Goal: Task Accomplishment & Management: Use online tool/utility

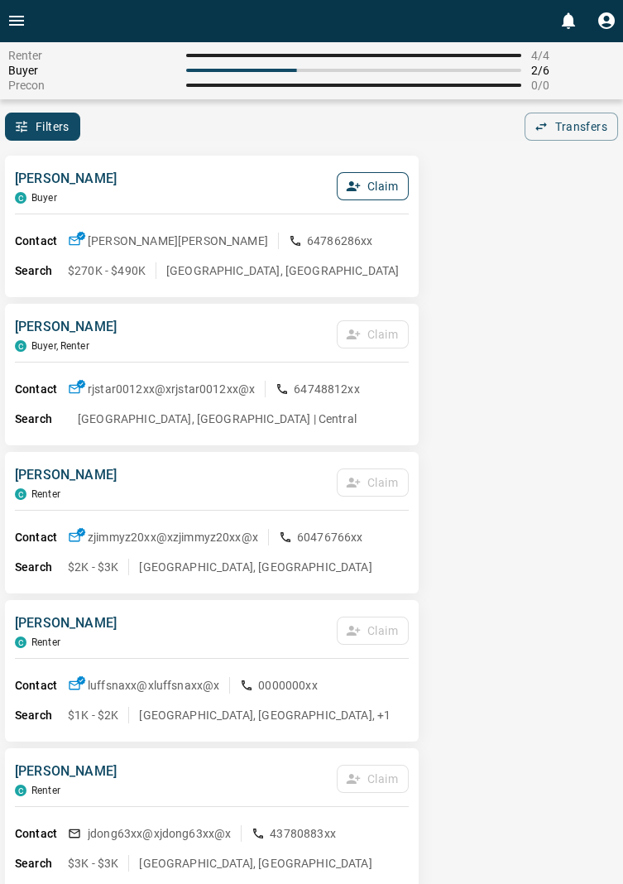
click at [388, 190] on button "Claim" at bounding box center [373, 186] width 72 height 28
click at [347, 188] on button "Confirm Claim" at bounding box center [350, 186] width 118 height 28
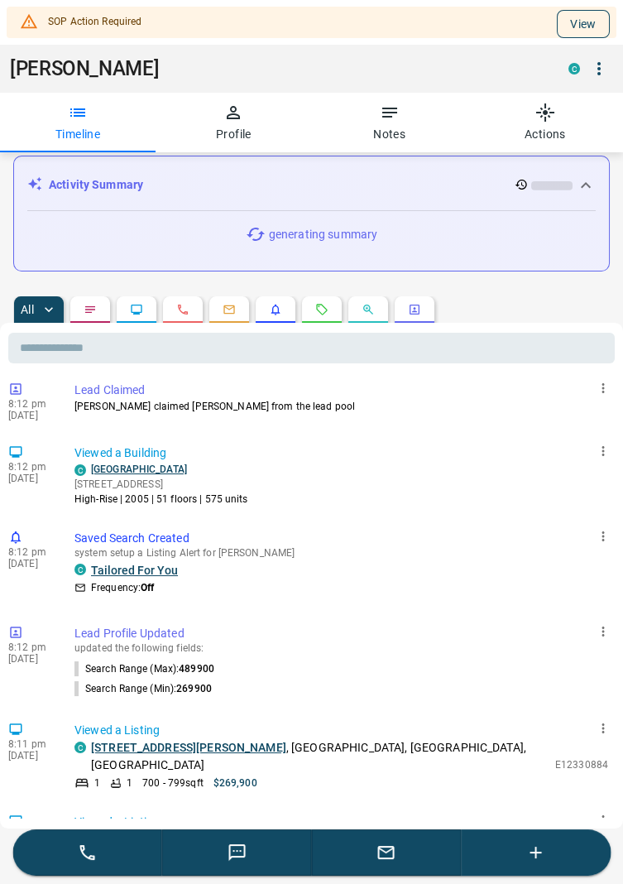
click at [593, 22] on button "View" at bounding box center [583, 24] width 53 height 28
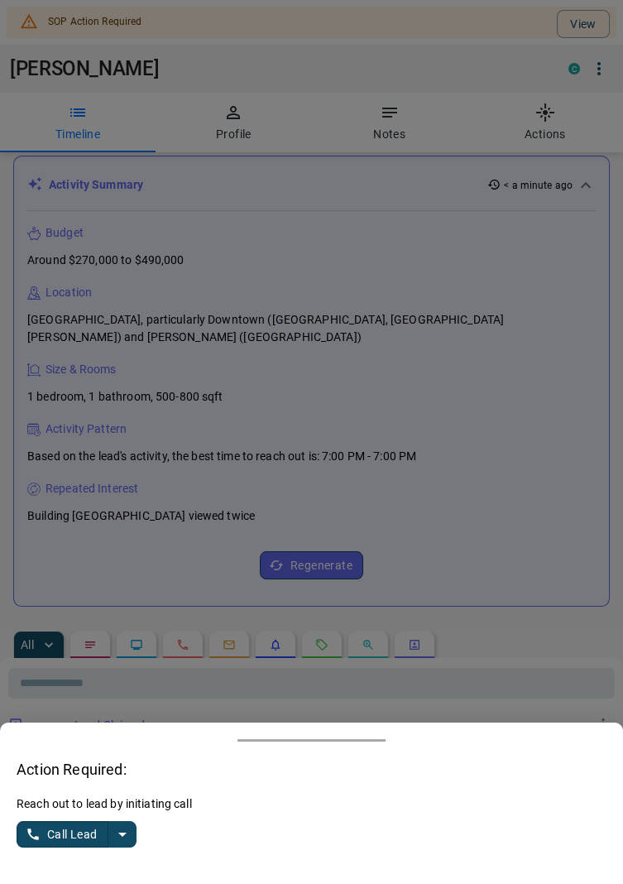
click at [132, 848] on button "split button" at bounding box center [122, 834] width 28 height 26
click at [88, 815] on li "Log Manual Call" at bounding box center [77, 802] width 101 height 25
click at [57, 848] on button "Log Manual Call" at bounding box center [71, 834] width 109 height 26
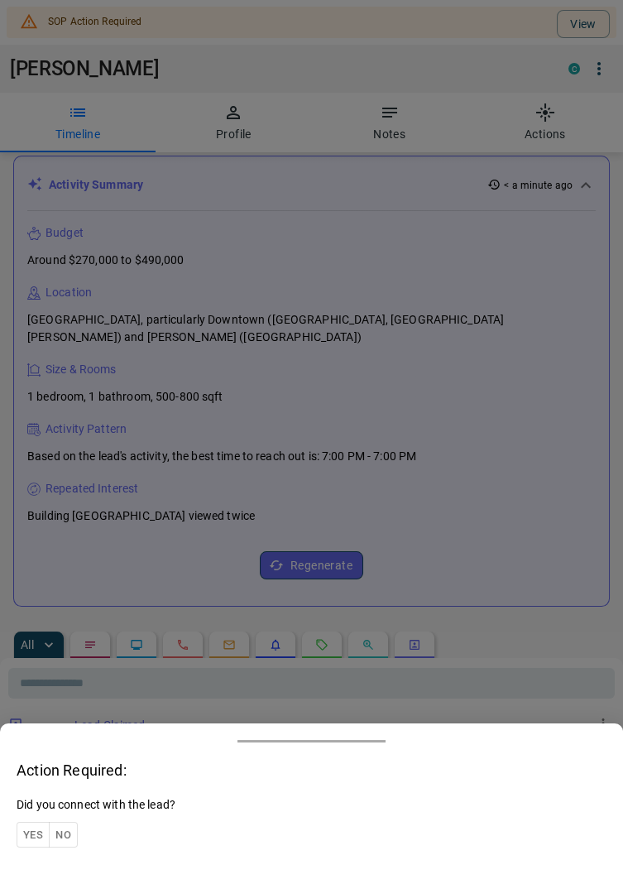
click at [37, 848] on button "Yes" at bounding box center [33, 835] width 33 height 26
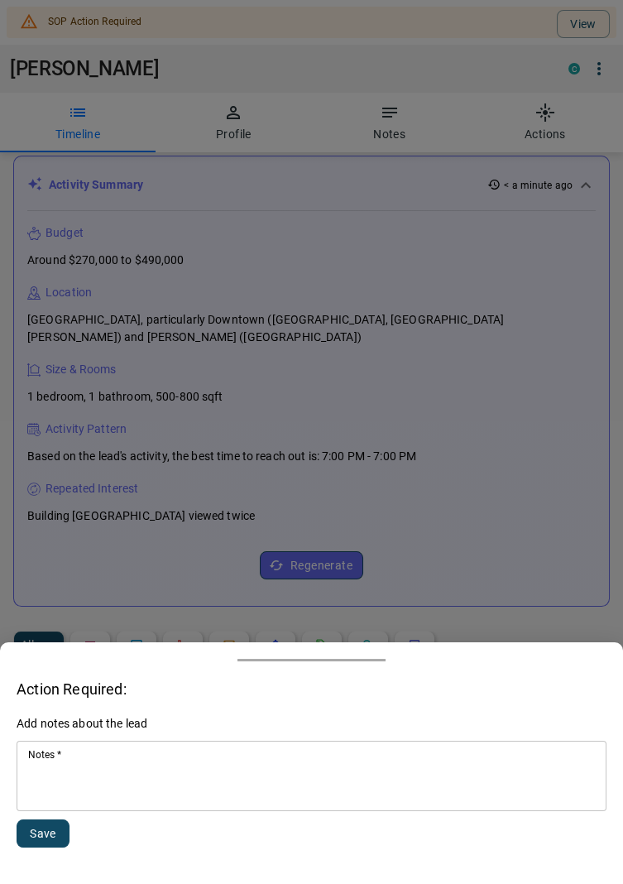
click at [94, 805] on textarea "Notes   *" at bounding box center [311, 776] width 567 height 56
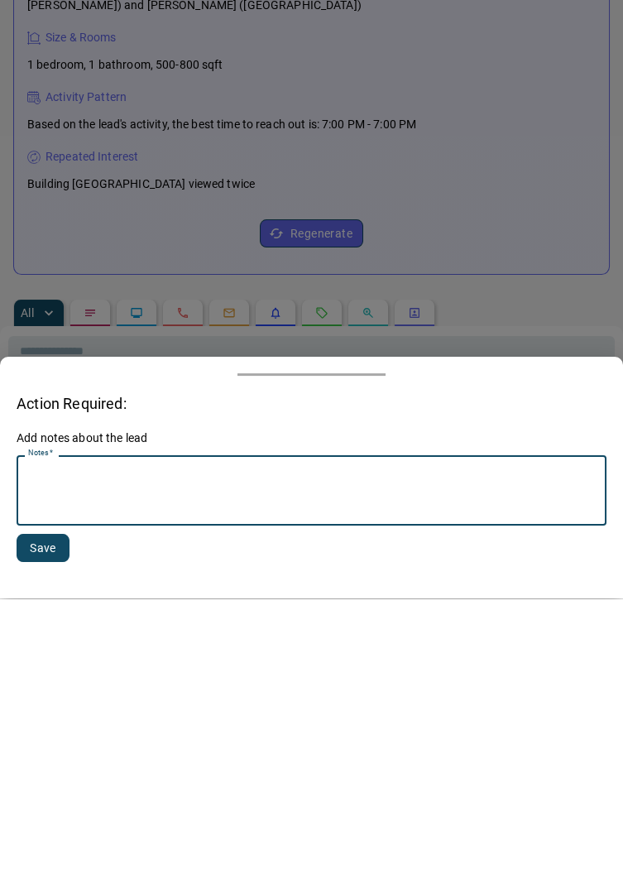
scroll to position [318, 0]
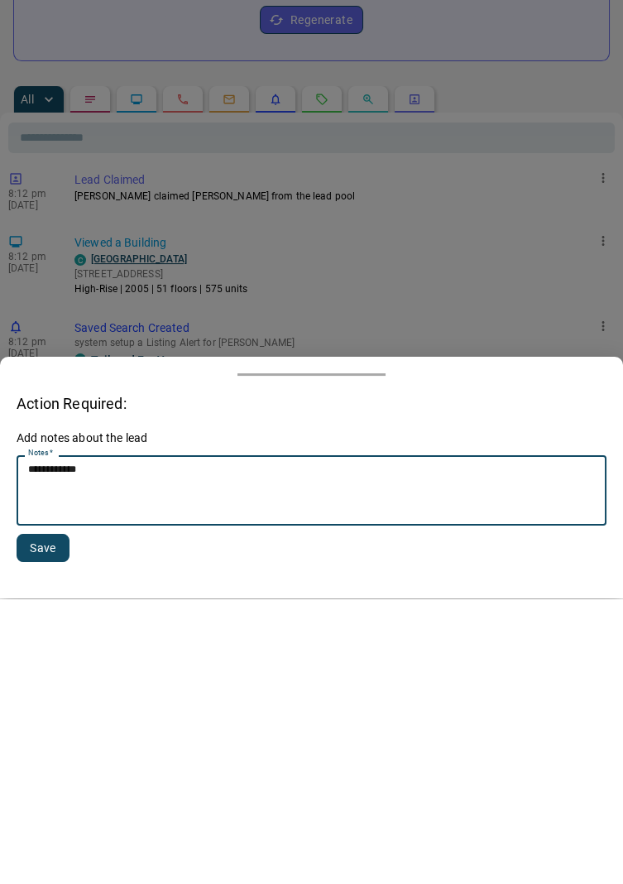
type textarea "**********"
click at [46, 832] on button "Save" at bounding box center [43, 834] width 53 height 28
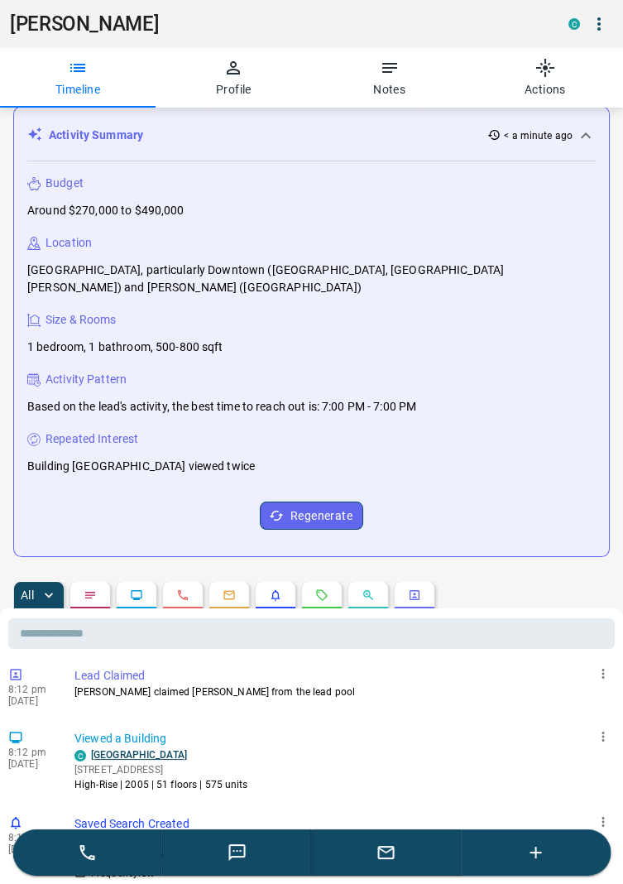
scroll to position [0, 0]
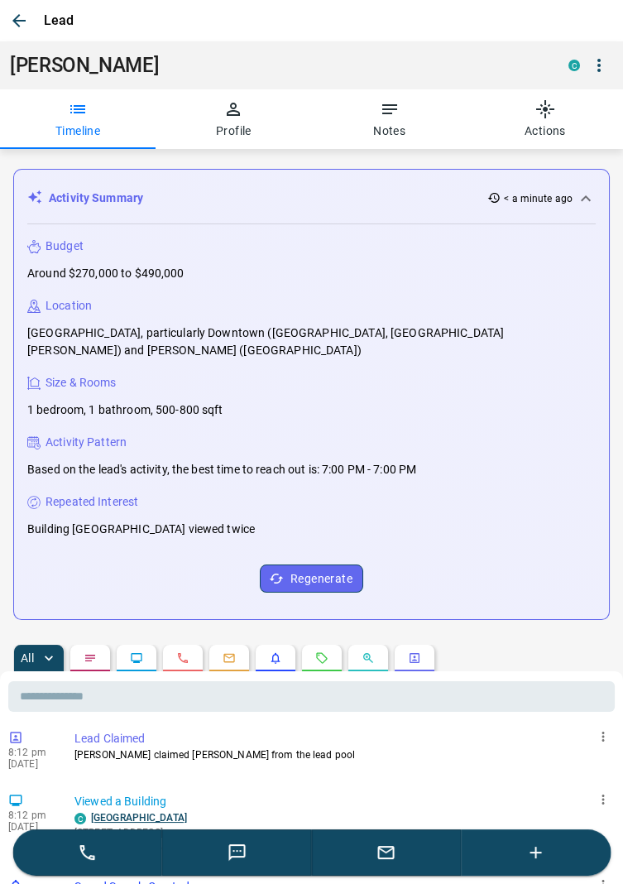
click at [20, 11] on icon "button" at bounding box center [19, 21] width 20 height 20
